Goal: Task Accomplishment & Management: Manage account settings

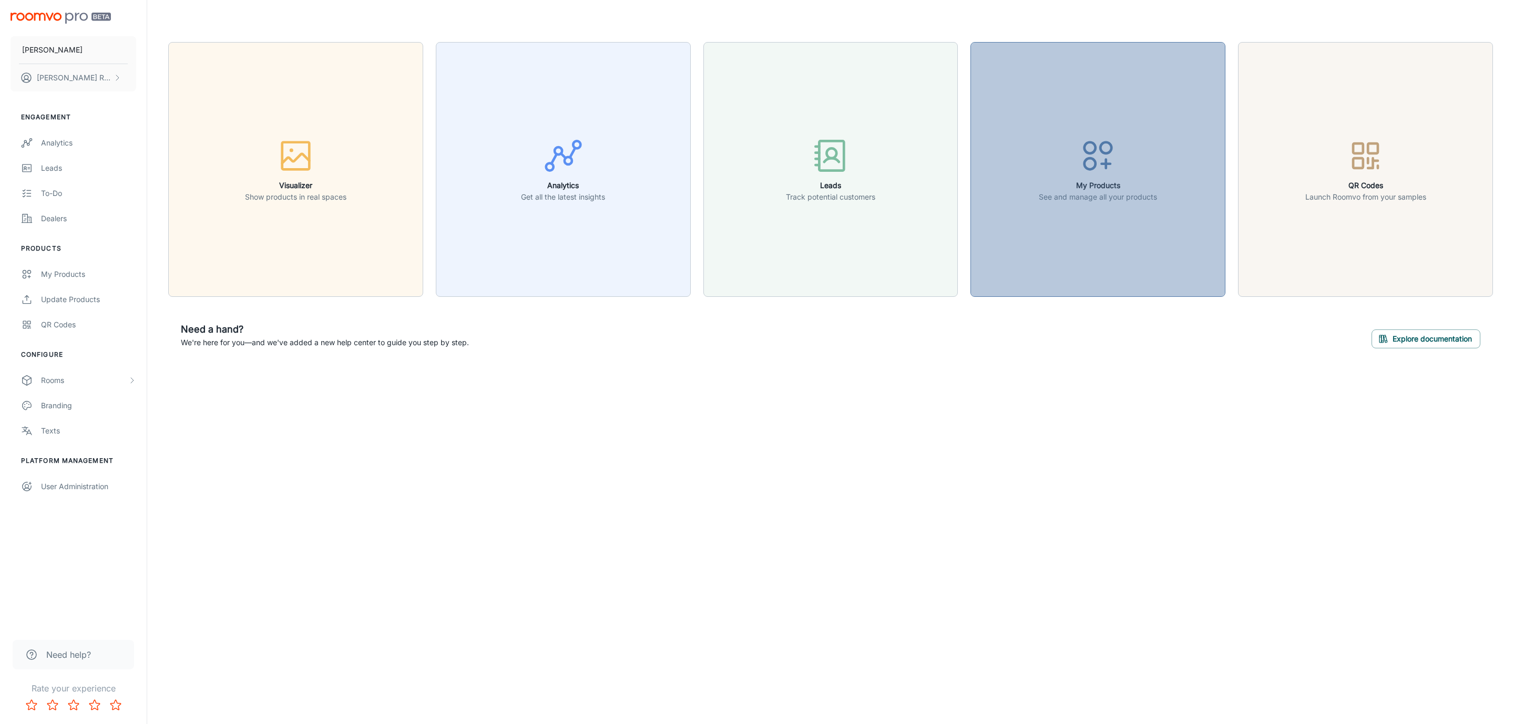
click at [1177, 201] on button "My Products See and manage all your products" at bounding box center [1097, 169] width 255 height 255
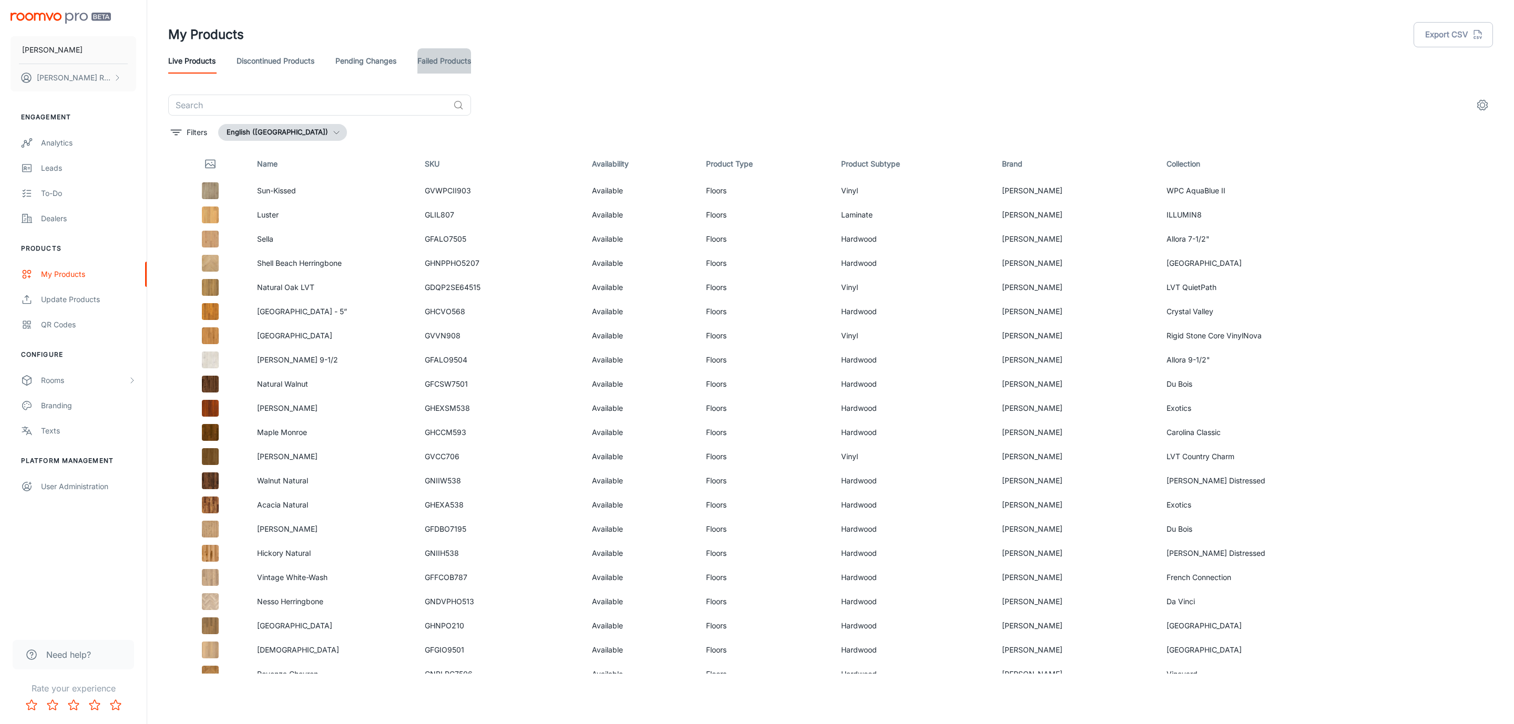
click at [471, 58] on link "Failed Products" at bounding box center [444, 60] width 54 height 25
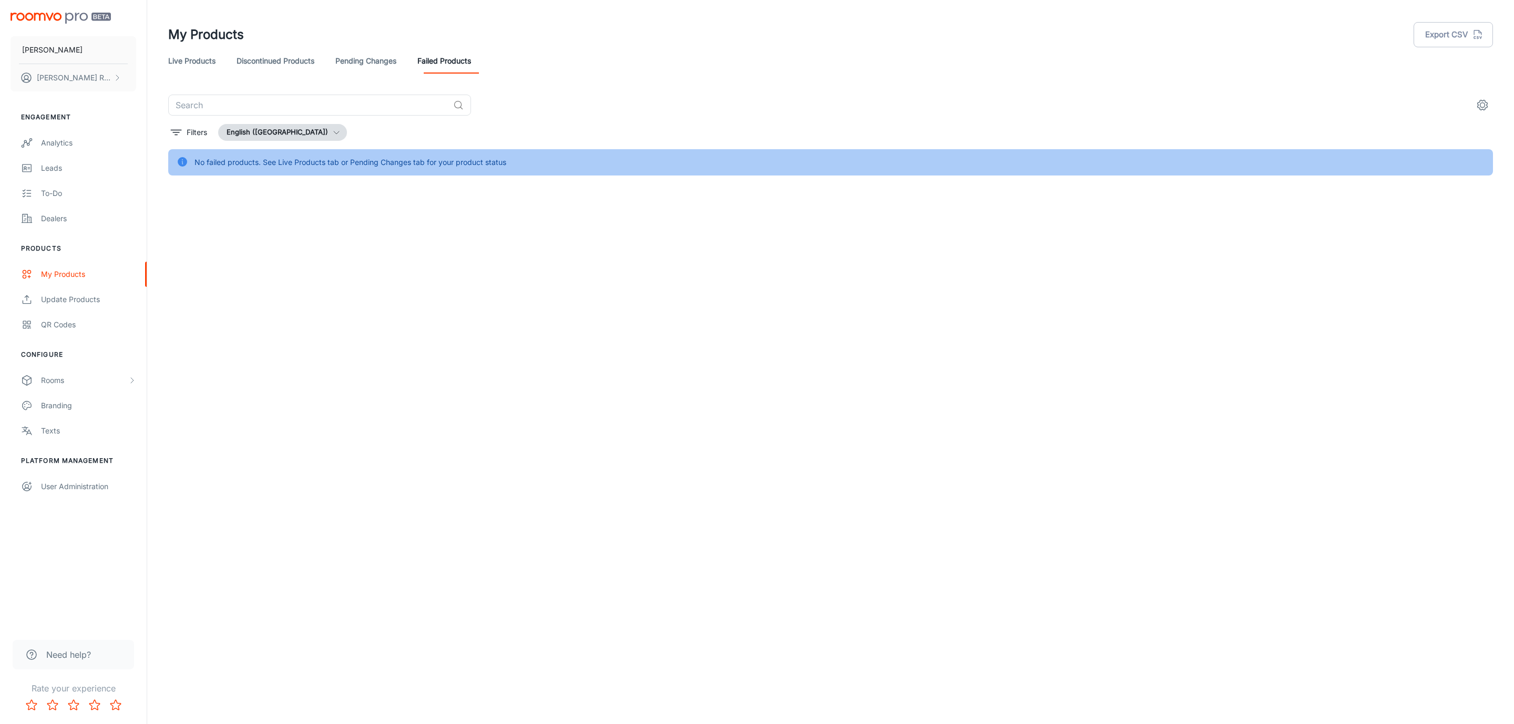
click at [358, 68] on link "Pending Changes" at bounding box center [365, 60] width 61 height 25
click at [285, 62] on link "Discontinued Products" at bounding box center [276, 60] width 78 height 25
click at [88, 214] on div "Dealers" at bounding box center [88, 219] width 95 height 12
